Goal: Transaction & Acquisition: Purchase product/service

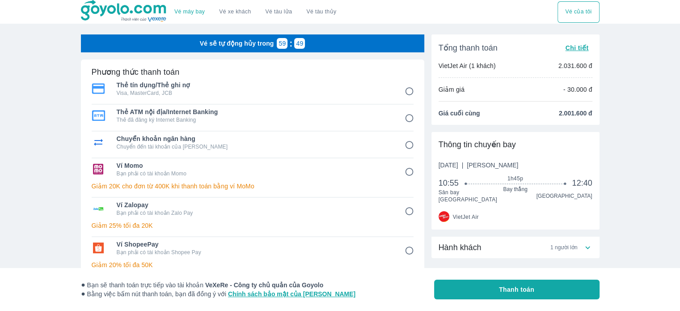
click at [406, 243] on input "6" at bounding box center [409, 250] width 17 height 17
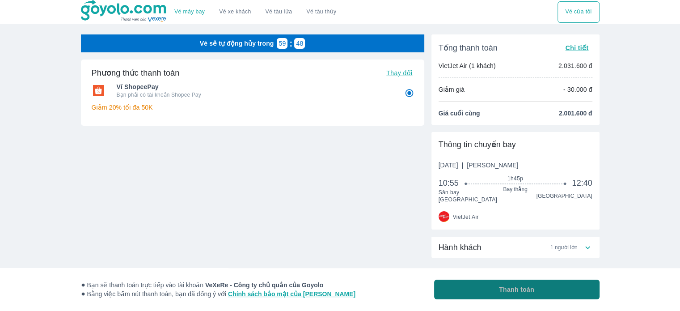
click at [499, 292] on button "Thanh toán" at bounding box center [516, 289] width 165 height 20
radio input "true"
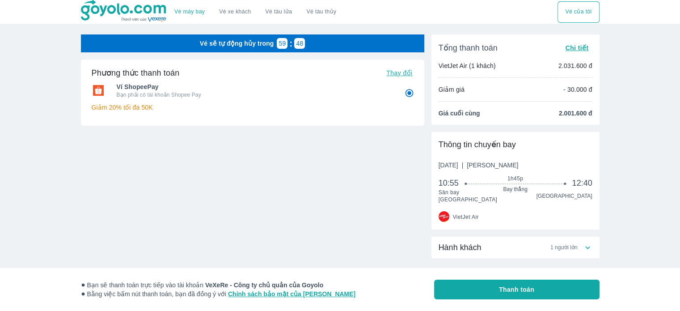
radio input "false"
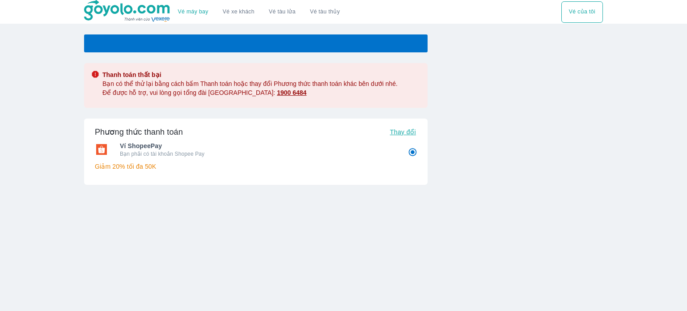
radio input "false"
